Goal: Transaction & Acquisition: Purchase product/service

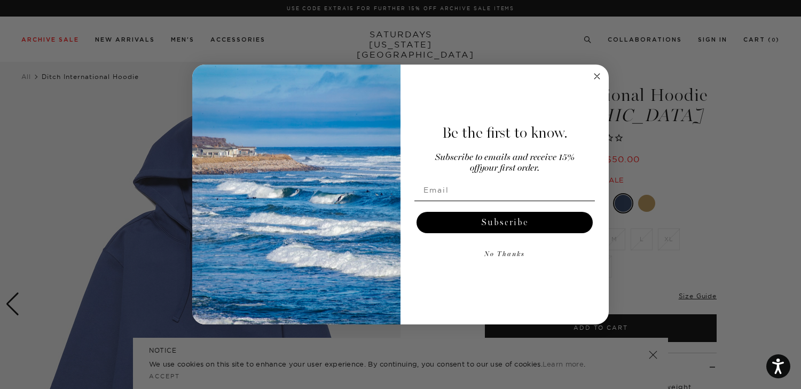
click at [599, 75] on circle "Close dialog" at bounding box center [597, 76] width 12 height 12
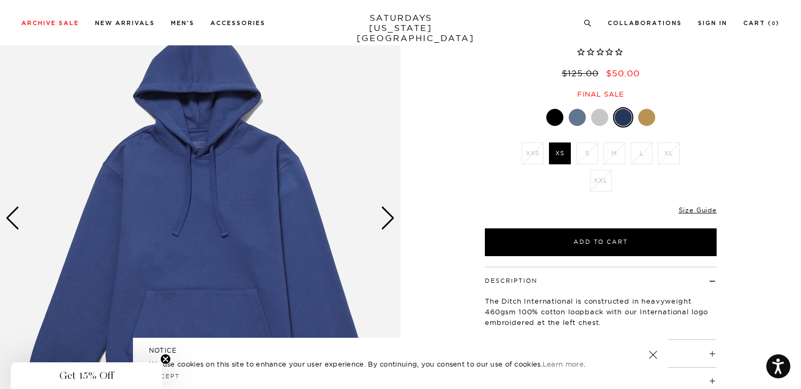
scroll to position [80, 3]
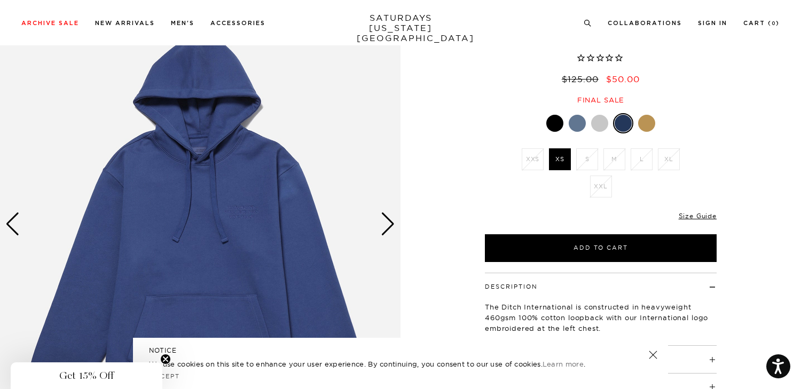
click at [388, 230] on div "Next slide" at bounding box center [388, 224] width 14 height 23
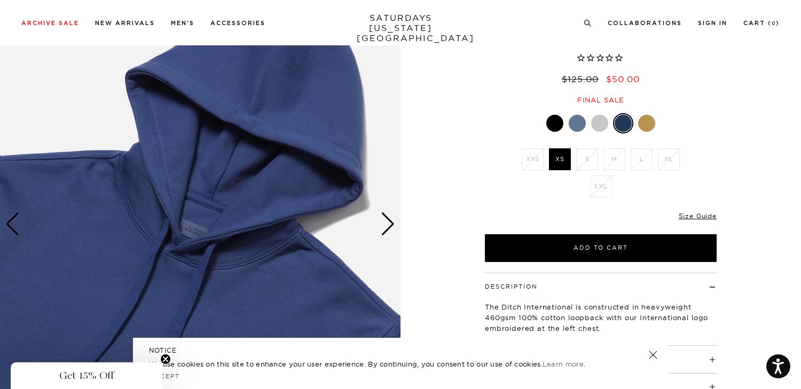
click at [388, 230] on div "Next slide" at bounding box center [388, 224] width 14 height 23
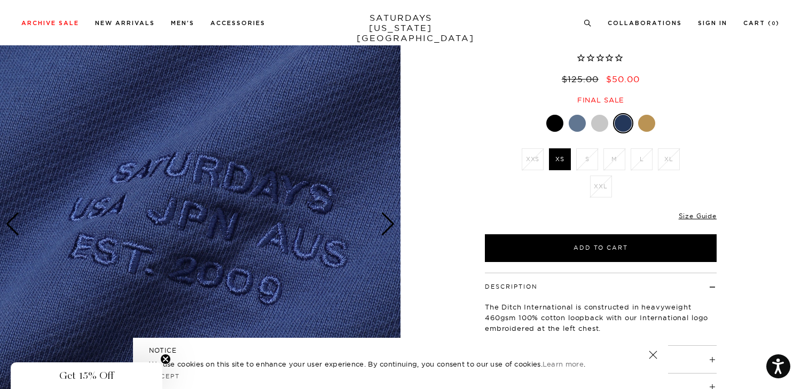
click at [388, 230] on div "Next slide" at bounding box center [388, 224] width 14 height 23
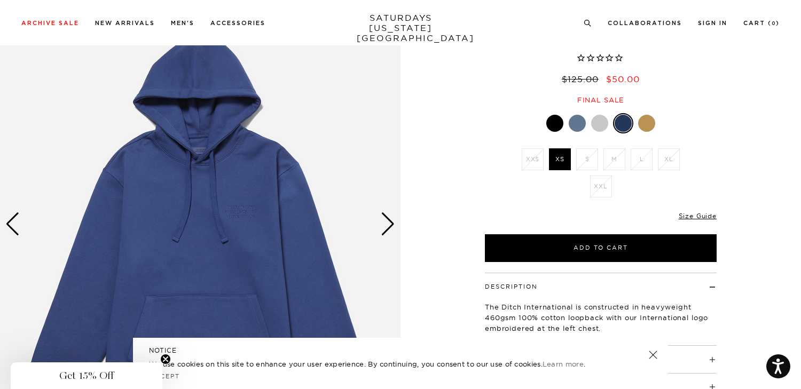
click at [576, 123] on div at bounding box center [577, 123] width 17 height 17
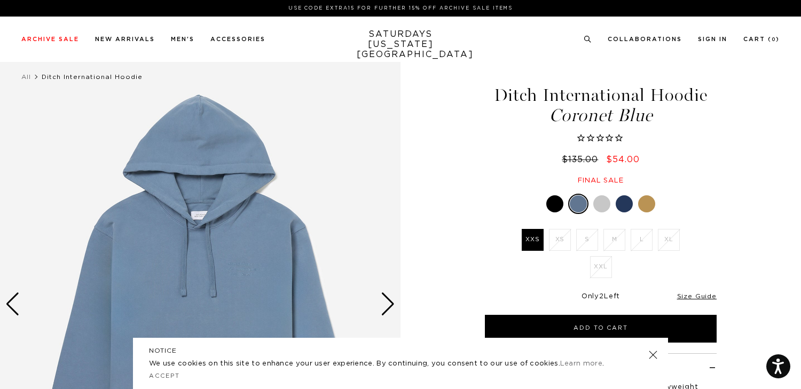
click at [554, 201] on div at bounding box center [554, 203] width 17 height 17
